Goal: Information Seeking & Learning: Learn about a topic

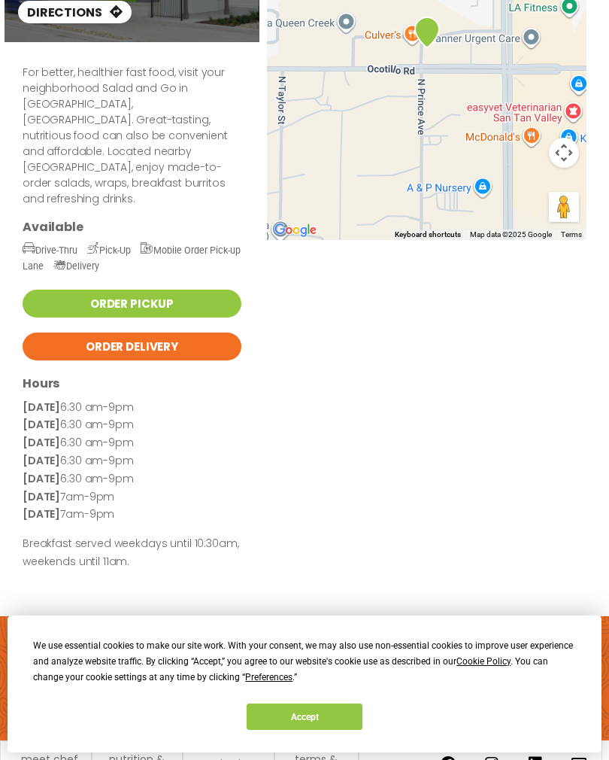
scroll to position [232, 0]
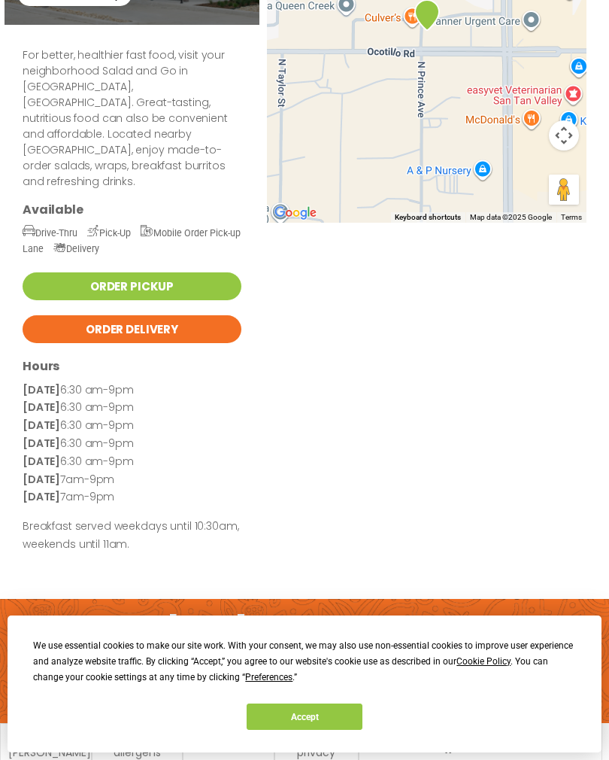
click at [354, 730] on button "Accept" at bounding box center [305, 716] width 116 height 26
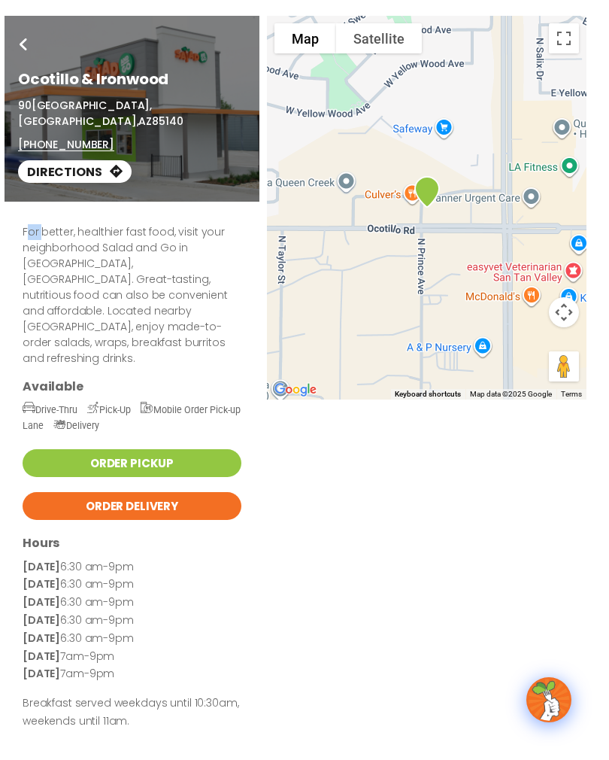
scroll to position [0, 0]
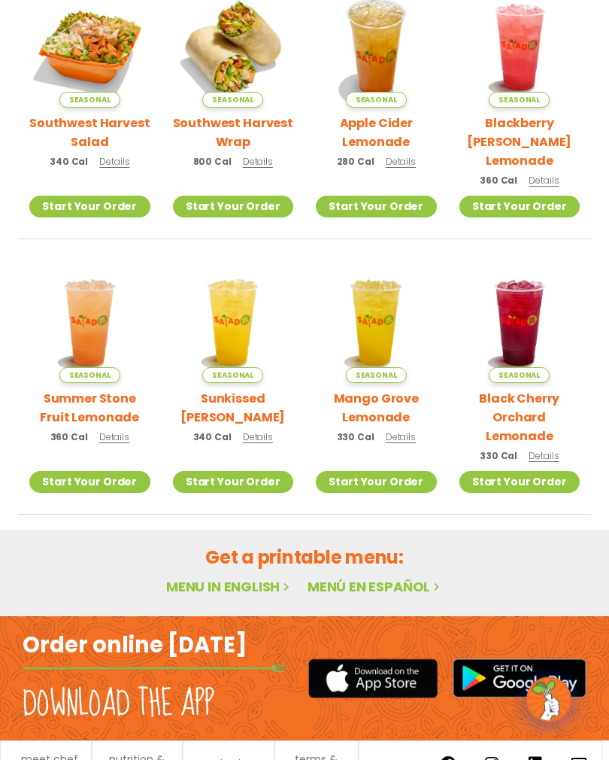
scroll to position [413, 0]
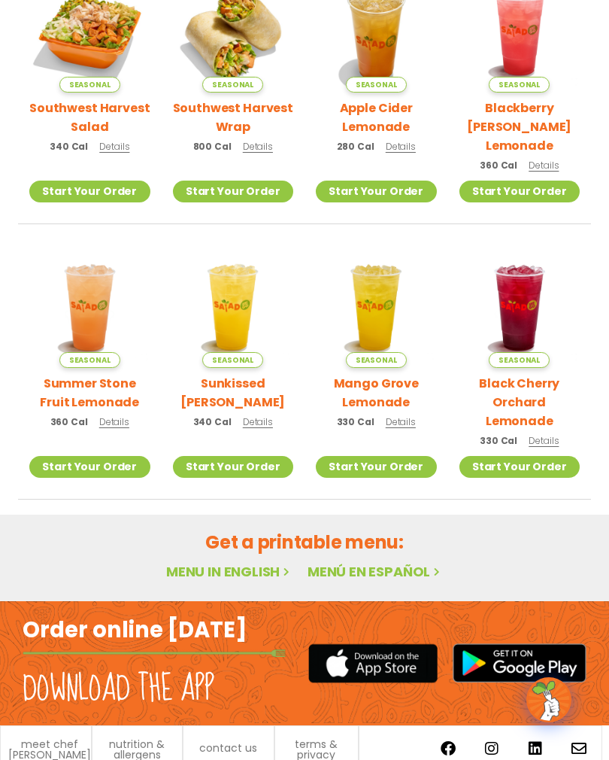
click at [263, 562] on link "Menu in English" at bounding box center [229, 571] width 126 height 19
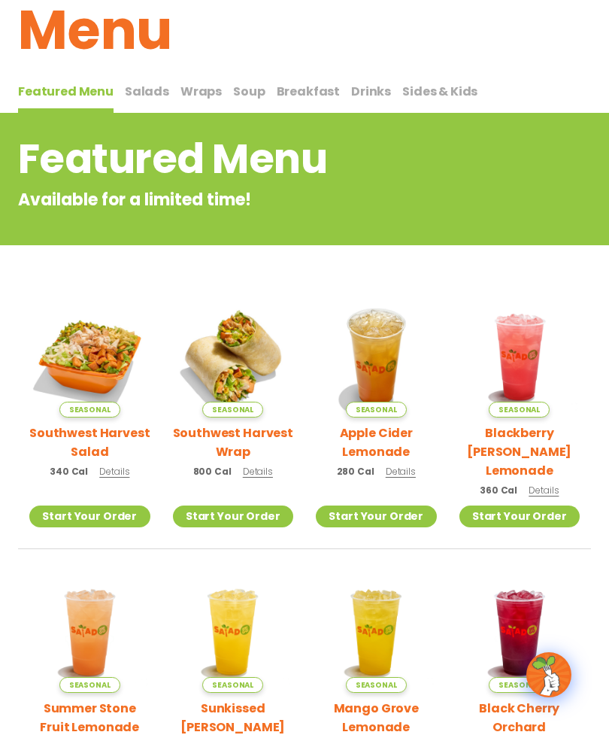
scroll to position [87, 0]
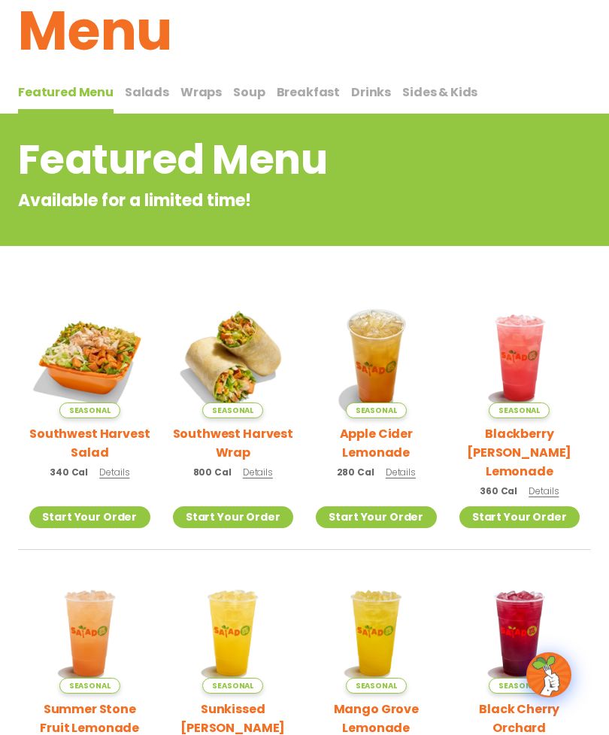
click at [153, 89] on span "Salads" at bounding box center [147, 92] width 44 height 17
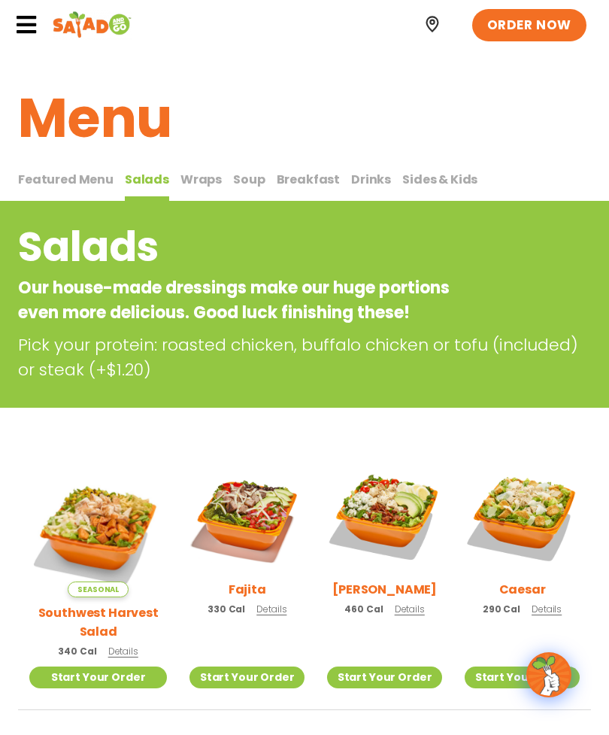
click at [196, 176] on span "Wraps" at bounding box center [201, 179] width 41 height 17
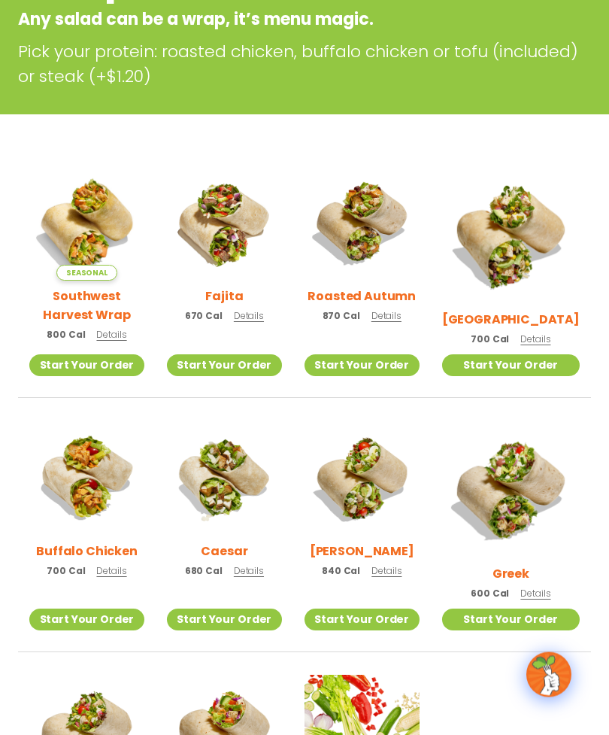
scroll to position [269, 0]
click at [530, 241] on img at bounding box center [511, 235] width 138 height 138
click at [237, 271] on img at bounding box center [224, 223] width 115 height 115
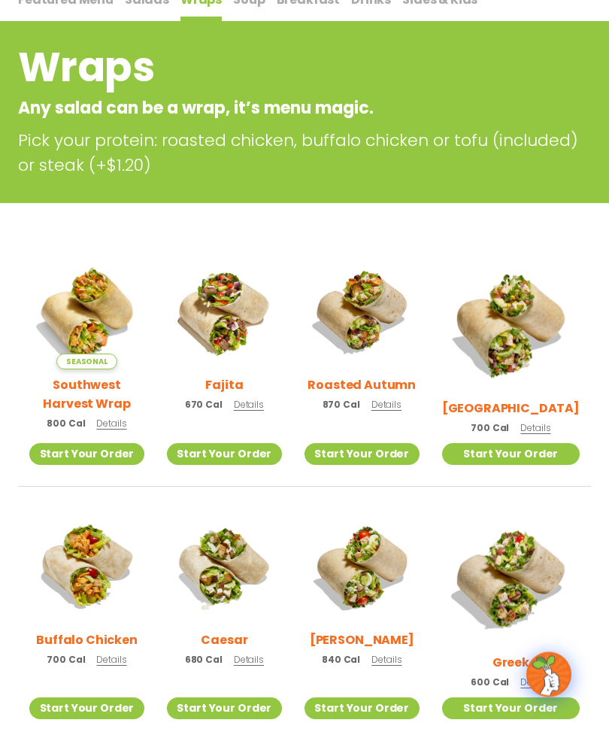
scroll to position [179, 0]
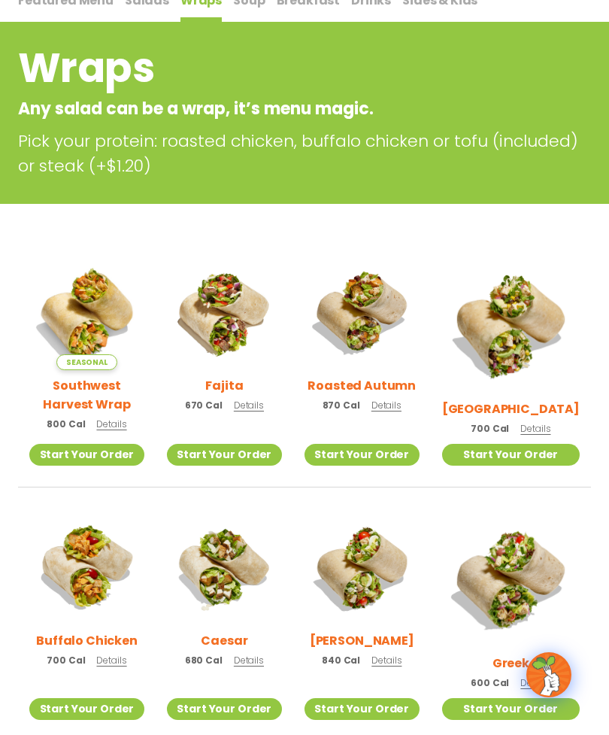
click at [530, 568] on img at bounding box center [511, 579] width 138 height 138
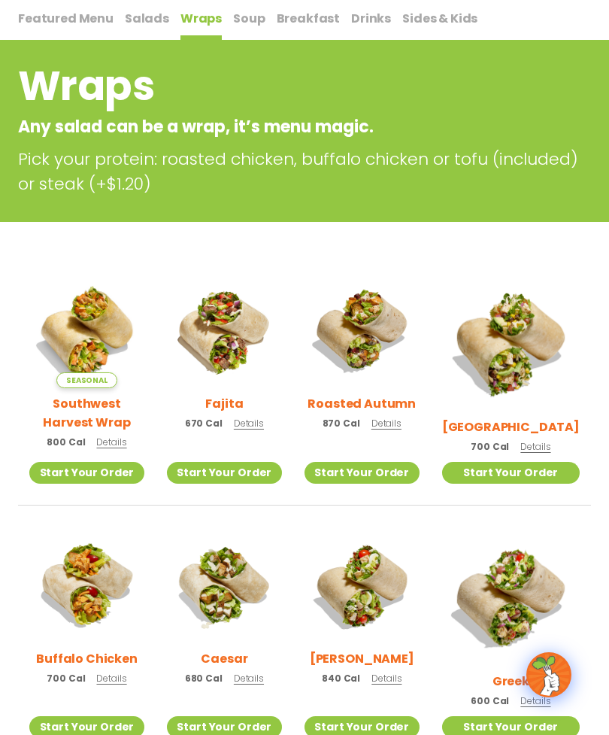
scroll to position [0, 0]
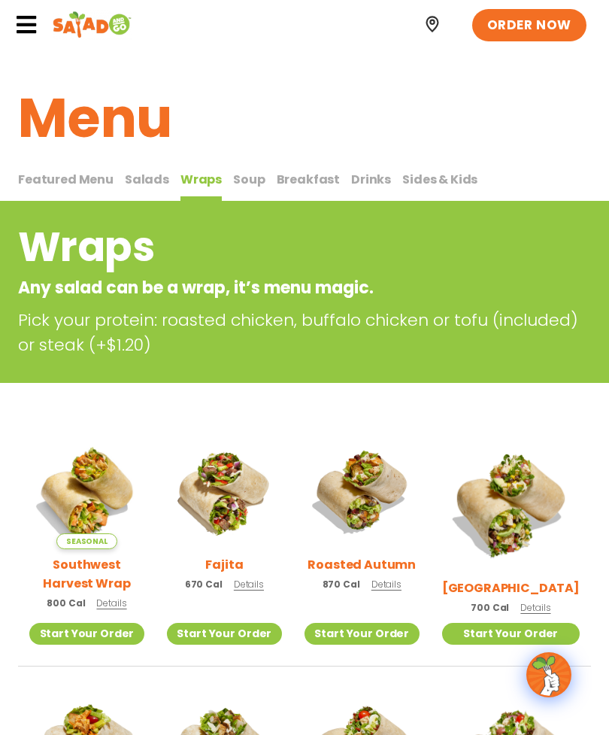
click at [144, 178] on span "Salads" at bounding box center [147, 179] width 44 height 17
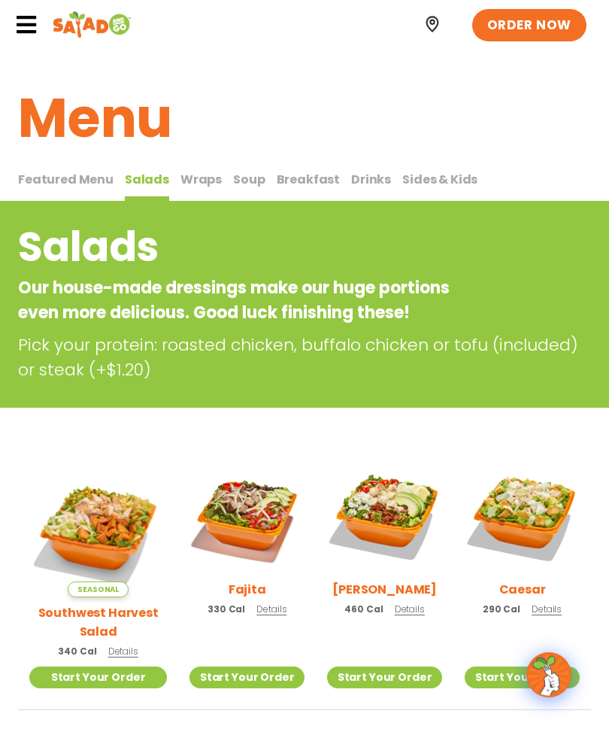
click at [202, 183] on span "Wraps" at bounding box center [201, 179] width 41 height 17
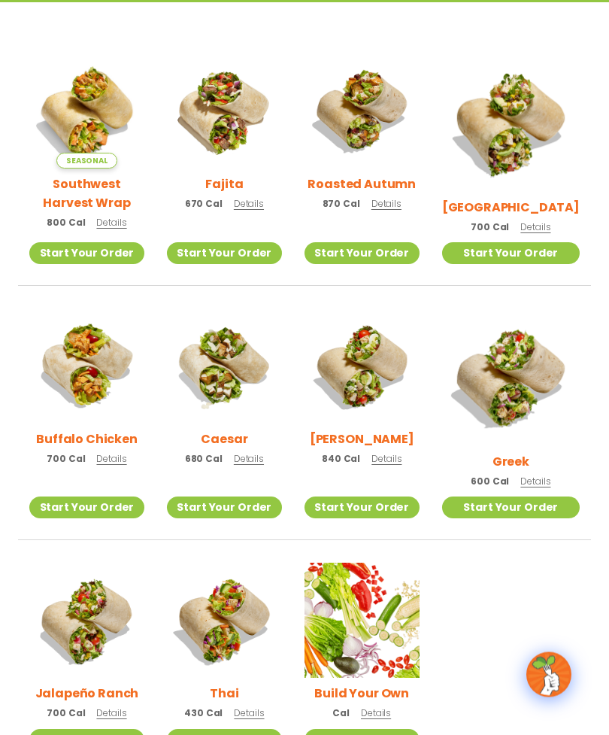
scroll to position [381, 0]
click at [527, 379] on img at bounding box center [511, 377] width 138 height 138
click at [527, 381] on img at bounding box center [511, 377] width 138 height 138
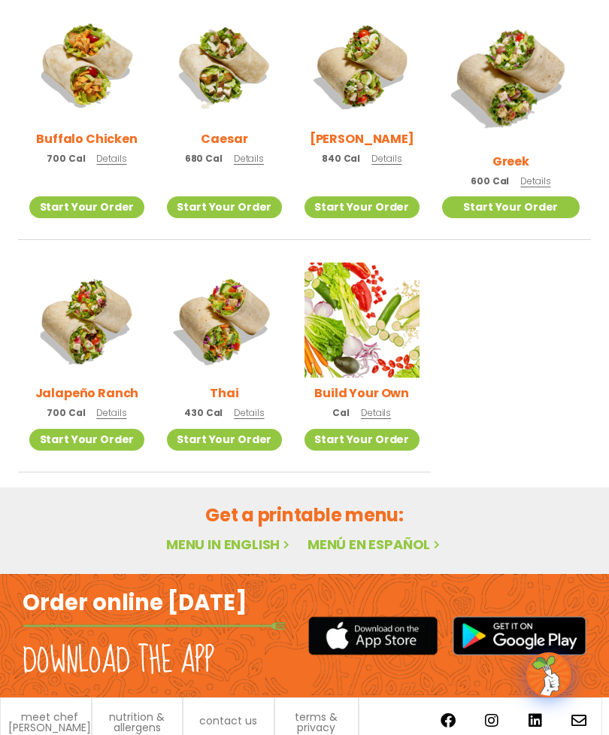
scroll to position [679, 0]
